Goal: Task Accomplishment & Management: Manage account settings

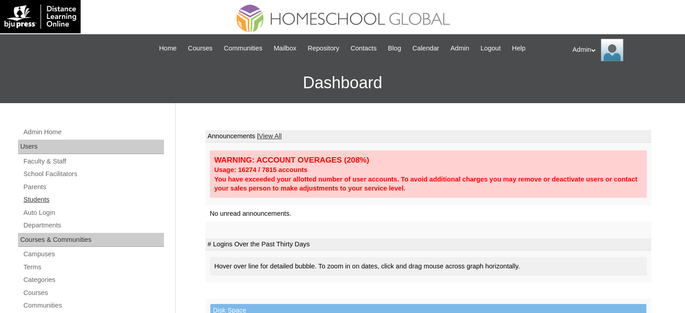
click at [27, 197] on link "Students" at bounding box center [93, 199] width 141 height 11
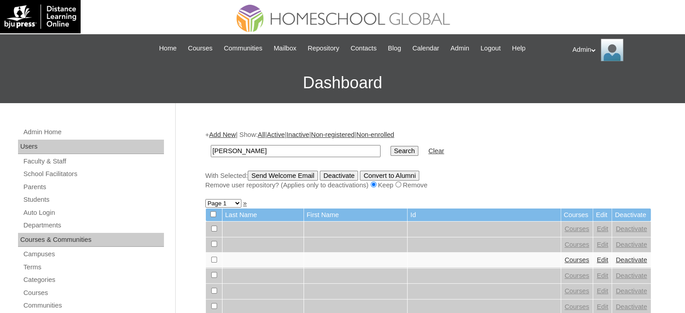
type input "[PERSON_NAME]"
click at [391, 147] on input "Search" at bounding box center [405, 151] width 28 height 10
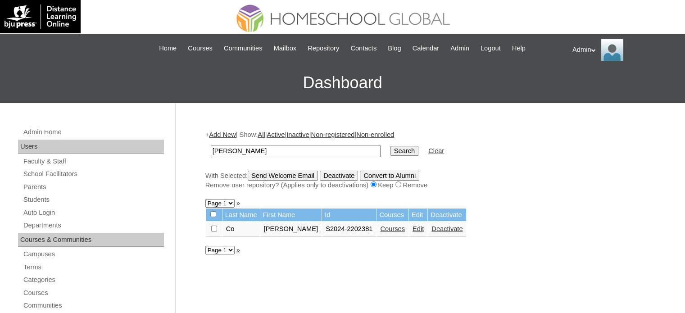
click at [413, 230] on link "Edit" at bounding box center [418, 228] width 11 height 7
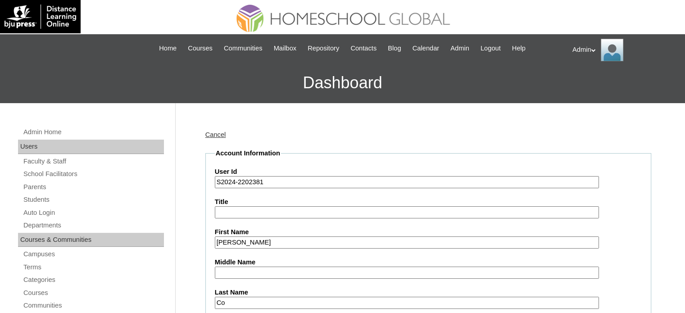
click at [234, 178] on input "S2024-2202381" at bounding box center [407, 182] width 384 height 12
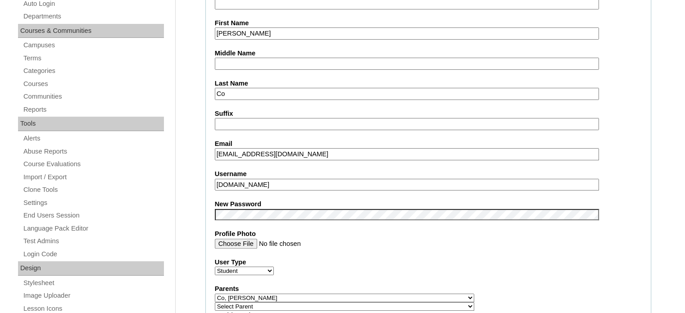
scroll to position [211, 0]
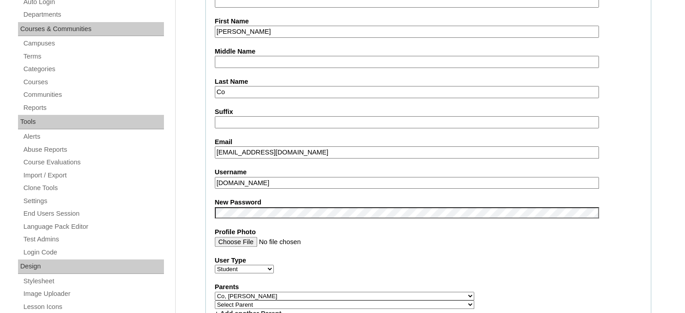
type input "S2025-2202381"
click at [433, 239] on input "Profile Photo" at bounding box center [407, 242] width 384 height 10
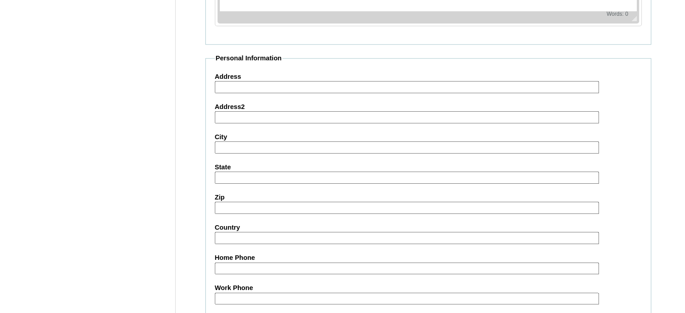
scroll to position [1050, 0]
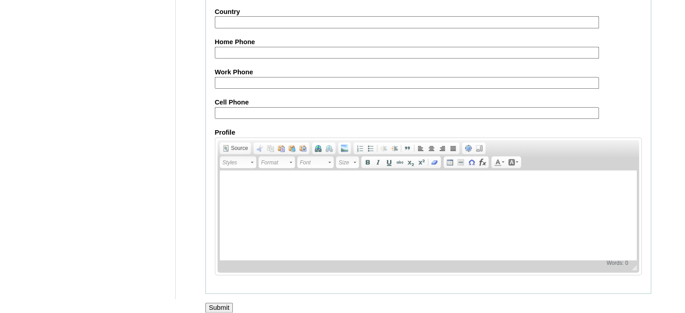
click at [218, 303] on input "Submit" at bounding box center [219, 308] width 28 height 10
click at [220, 303] on input "Submit" at bounding box center [219, 308] width 28 height 10
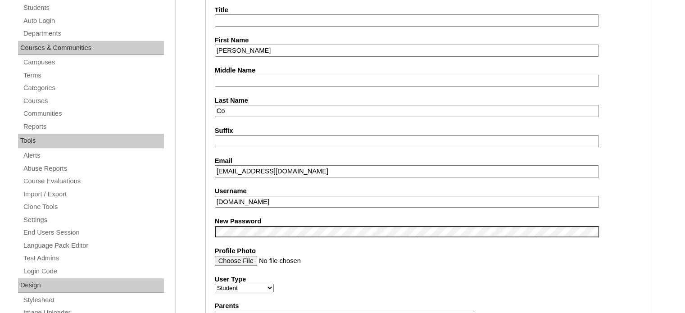
scroll to position [0, 0]
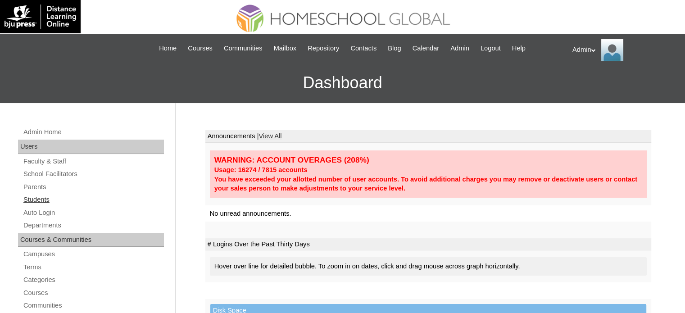
click at [42, 197] on link "Students" at bounding box center [93, 199] width 141 height 11
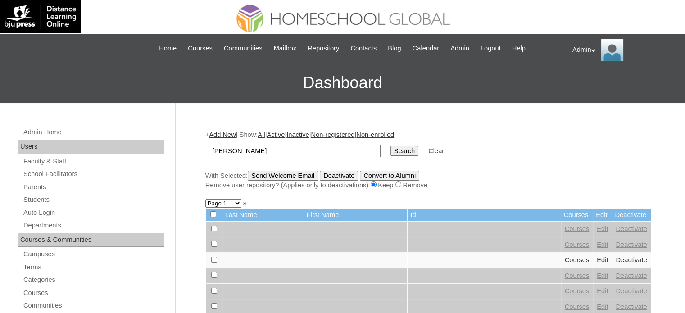
type input "[PERSON_NAME]"
click at [391, 149] on input "Search" at bounding box center [405, 151] width 28 height 10
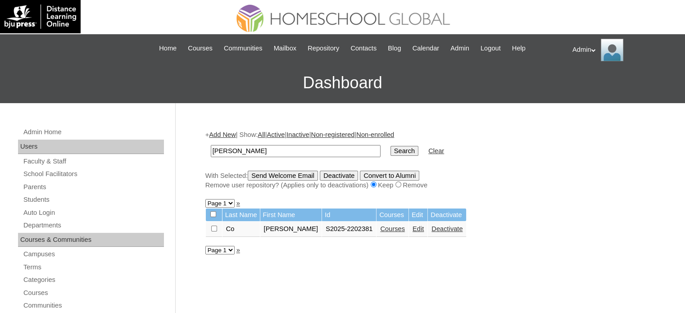
click at [380, 228] on link "Courses" at bounding box center [392, 228] width 25 height 7
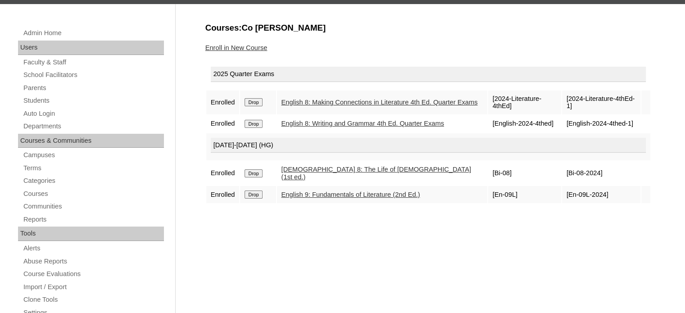
scroll to position [85, 0]
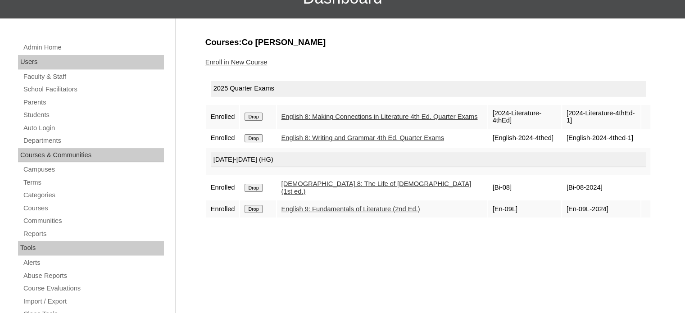
click at [256, 61] on link "Enroll in New Course" at bounding box center [236, 62] width 62 height 7
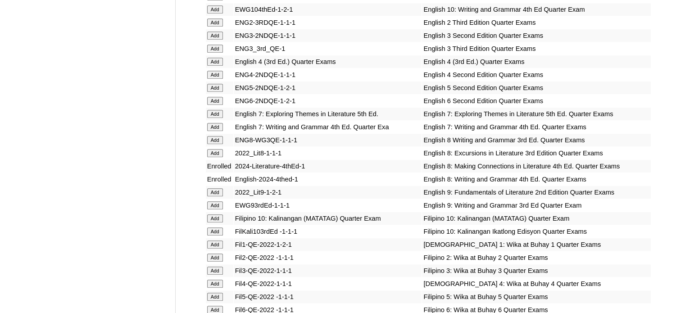
scroll to position [2402, 0]
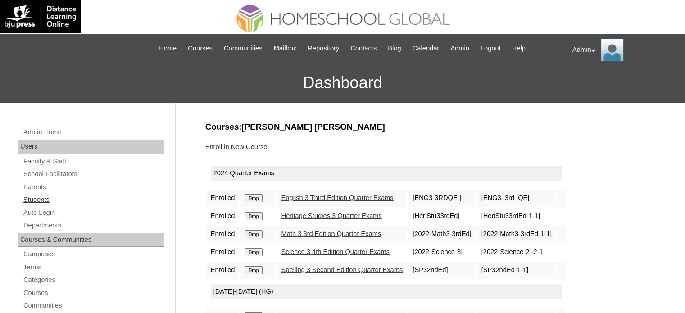
click at [38, 199] on link "Students" at bounding box center [93, 199] width 141 height 11
